Goal: Check status: Check status

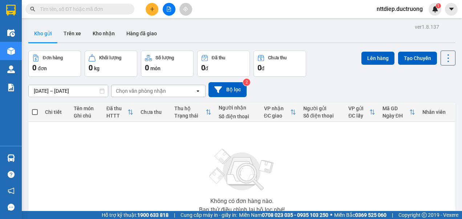
click at [106, 8] on input "text" at bounding box center [83, 9] width 86 height 8
click at [98, 9] on input "text" at bounding box center [83, 9] width 86 height 8
paste input "0962908695"
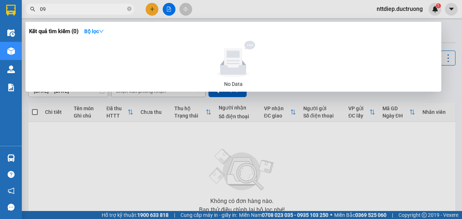
type input "0"
